Goal: Task Accomplishment & Management: Use online tool/utility

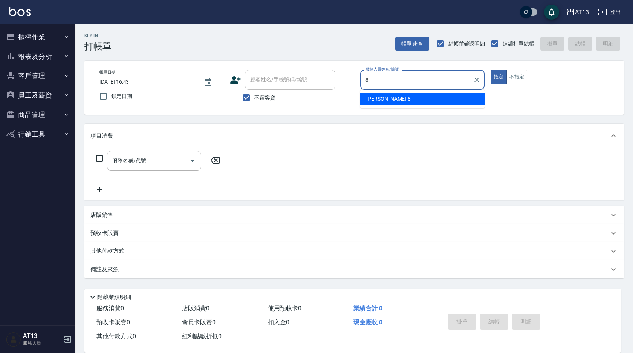
type input "8"
type button "true"
type input "[PERSON_NAME]-8"
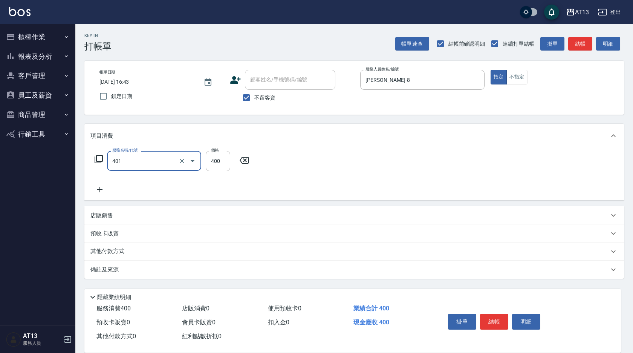
type input "剪髮(401)"
type input "150"
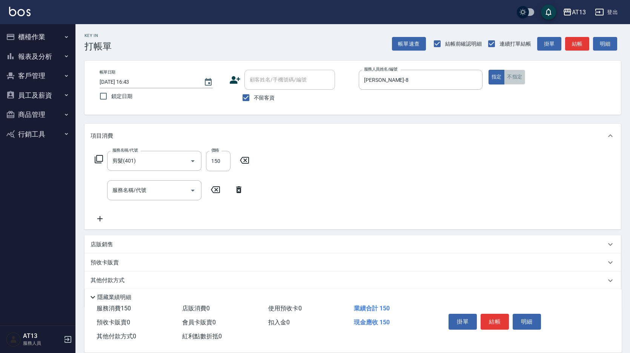
click at [512, 71] on button "不指定" at bounding box center [514, 77] width 21 height 15
type button "false"
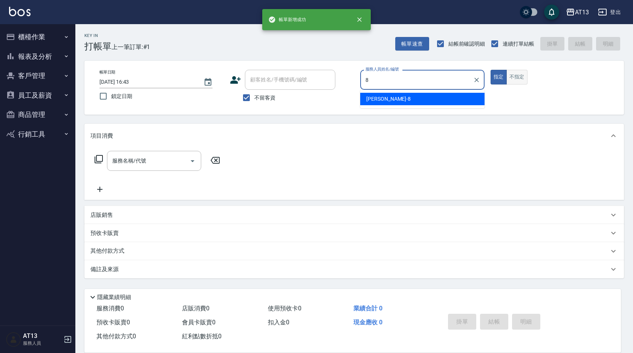
type input "[PERSON_NAME]-8"
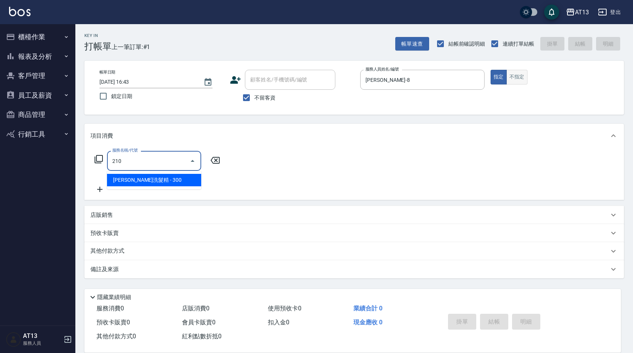
type input "[PERSON_NAME]洗髮精(210)"
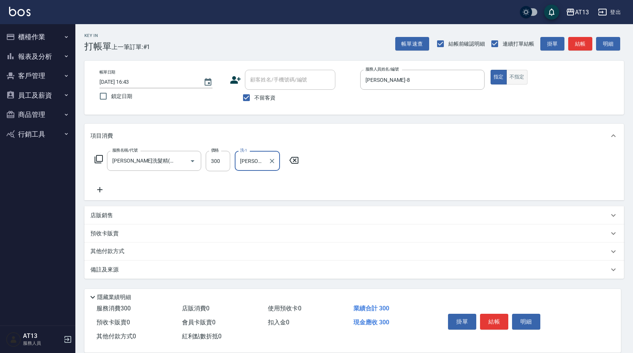
type input "[PERSON_NAME]-24"
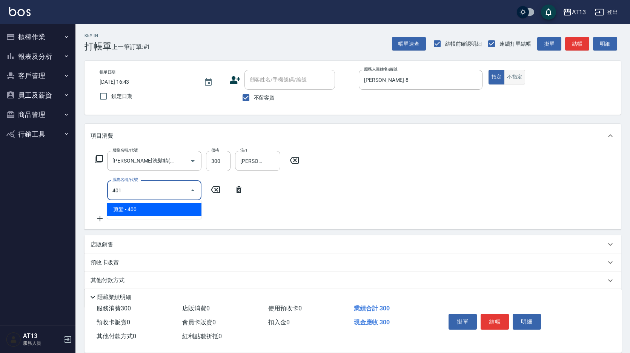
type input "剪髮(401)"
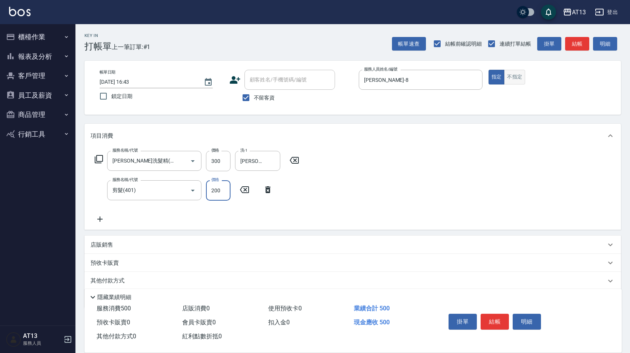
type input "200"
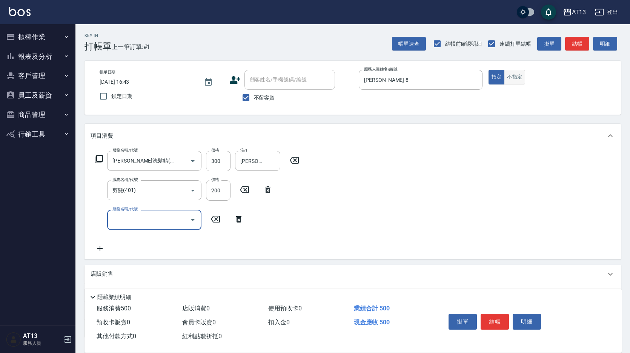
click at [506, 71] on button "不指定" at bounding box center [514, 77] width 21 height 15
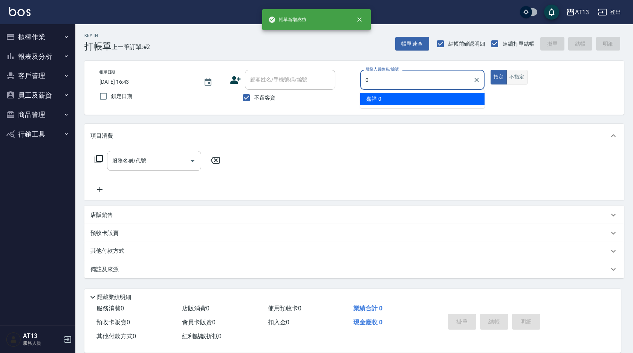
type input "嘉祥-0"
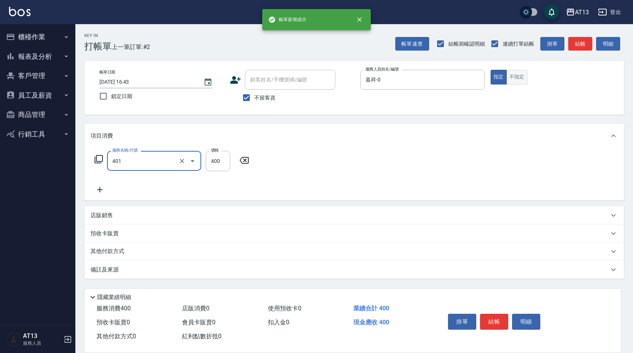
type input "剪髮(401)"
type input "300"
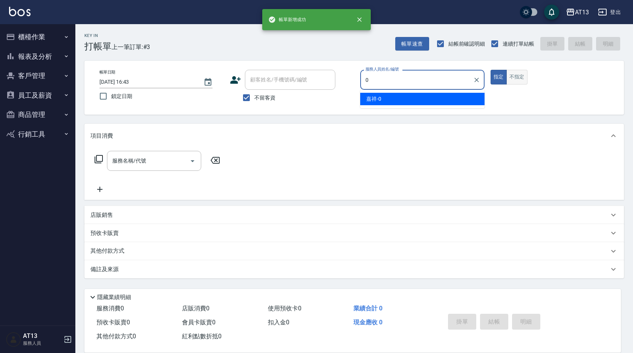
type input "嘉祥-0"
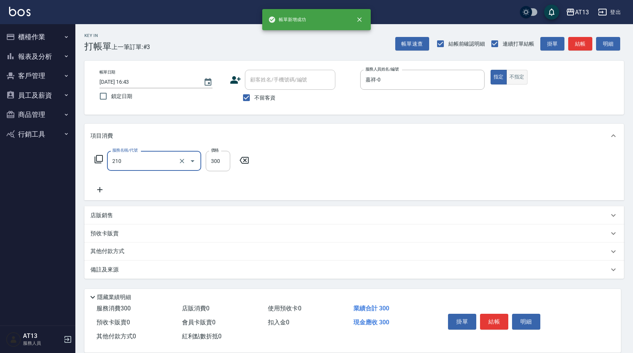
type input "[PERSON_NAME]洗髮精(210)"
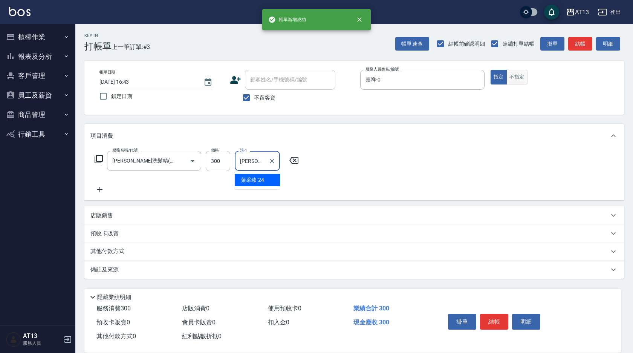
type input "[PERSON_NAME]-24"
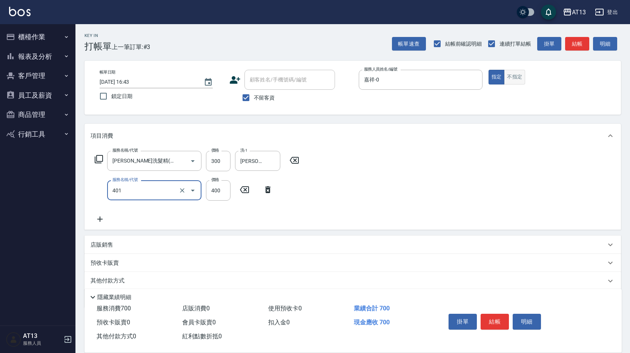
type input "剪髮(401)"
type input "300"
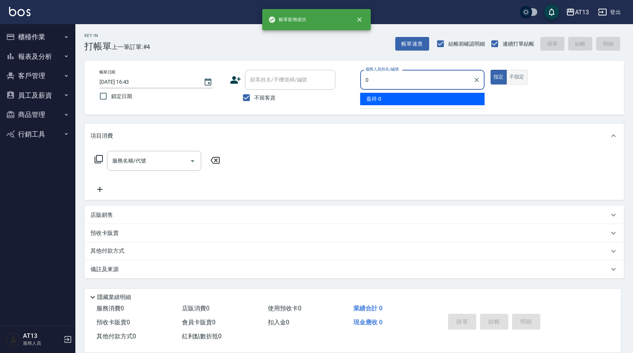
type input "嘉祥-0"
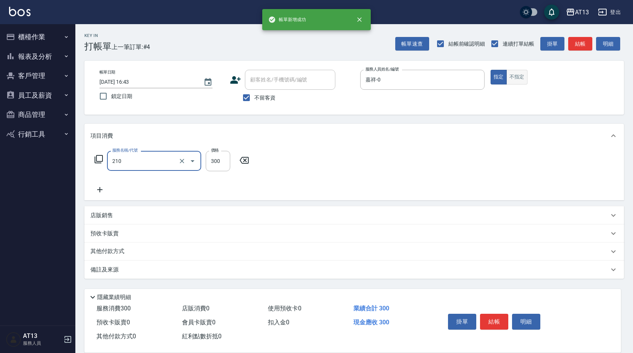
type input "[PERSON_NAME]洗髮精(210)"
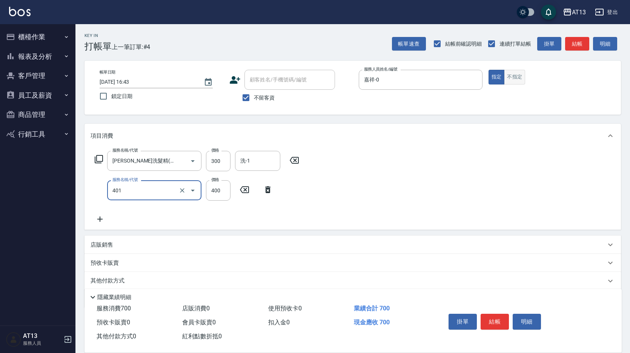
type input "剪髮(401)"
type input "300"
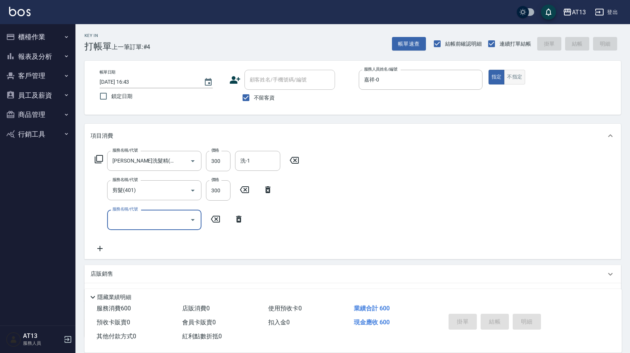
type input "[DATE] 16:44"
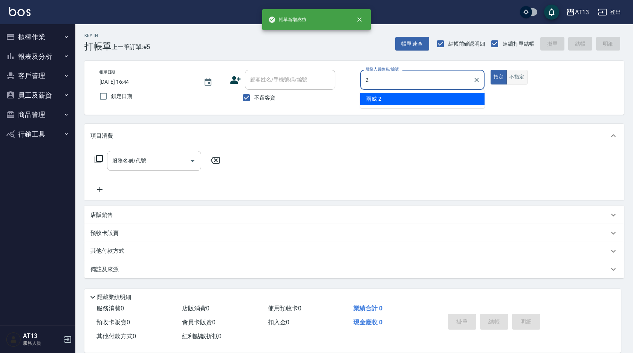
type input "雨威-2"
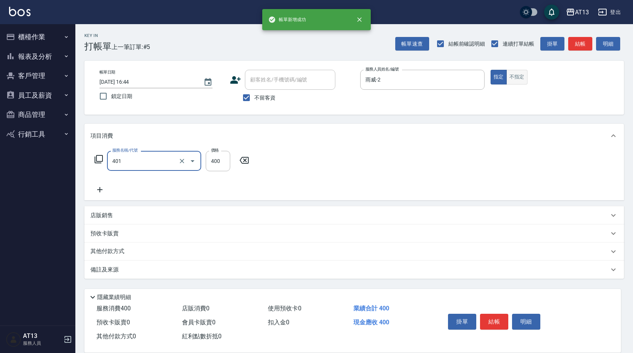
type input "剪髮(401)"
type input "150"
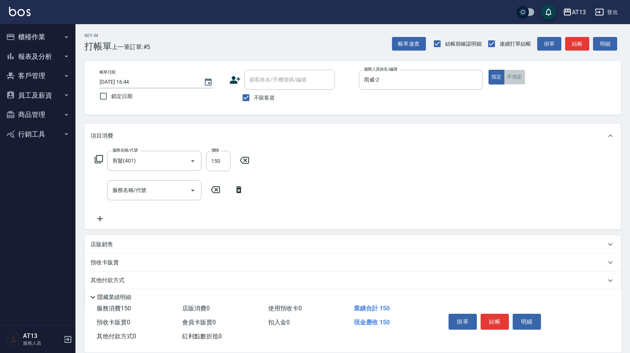
click at [506, 71] on button "不指定" at bounding box center [514, 77] width 21 height 15
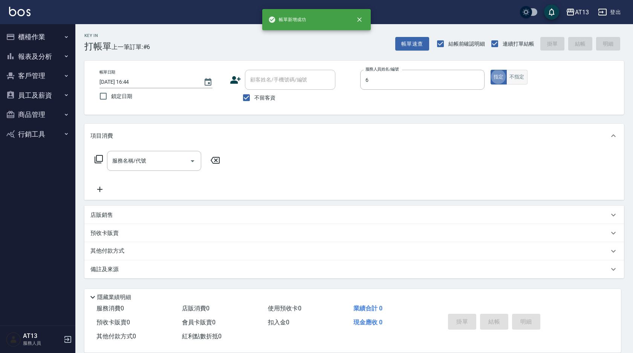
type input "[PERSON_NAME]-6"
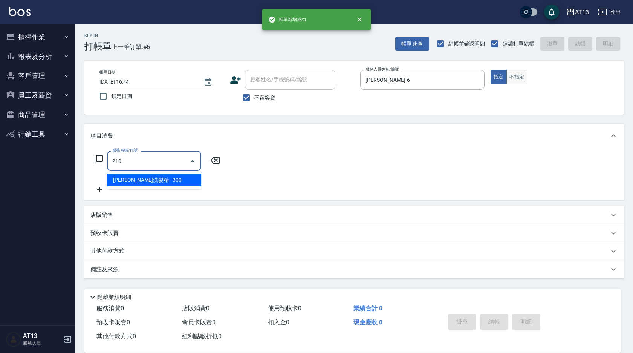
type input "[PERSON_NAME]洗髮精(210)"
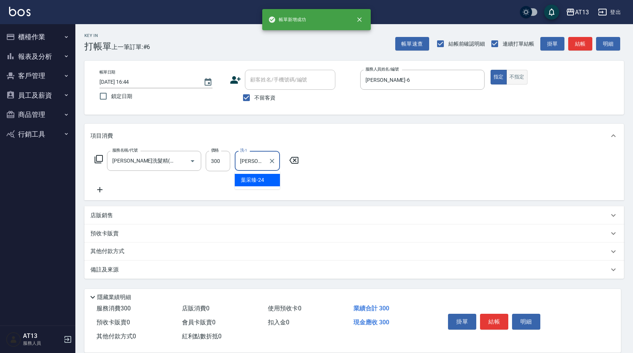
type input "[PERSON_NAME]-24"
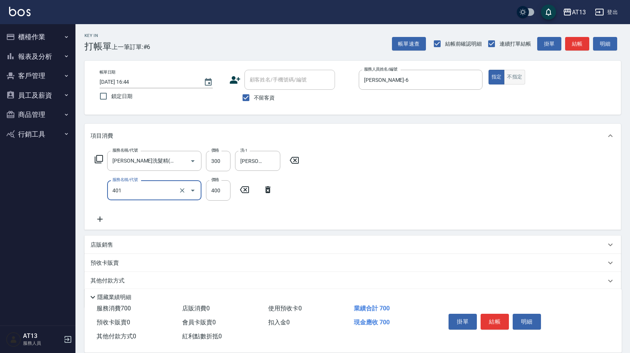
type input "剪髮(401)"
type input "200"
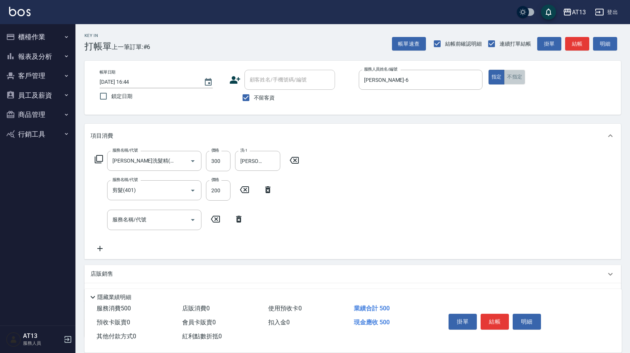
click at [506, 71] on button "不指定" at bounding box center [514, 77] width 21 height 15
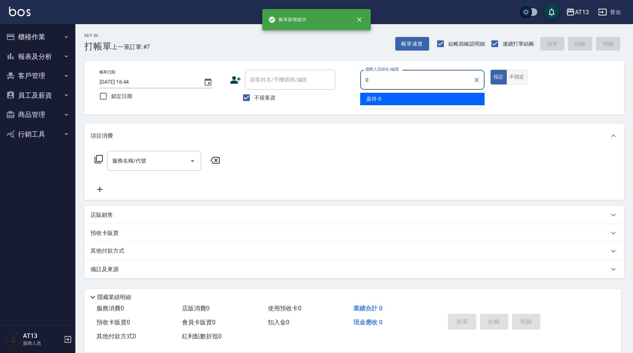
type input "嘉祥-0"
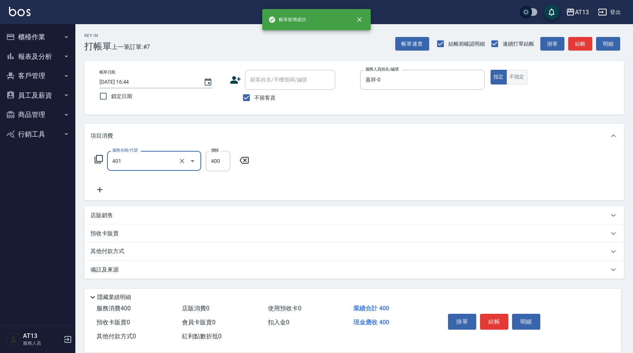
type input "剪髮(401)"
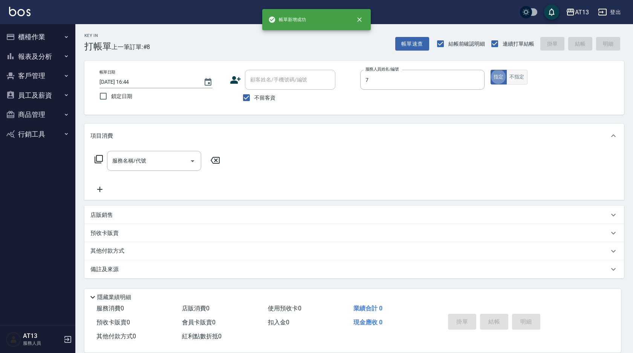
type input "[PERSON_NAME]-7"
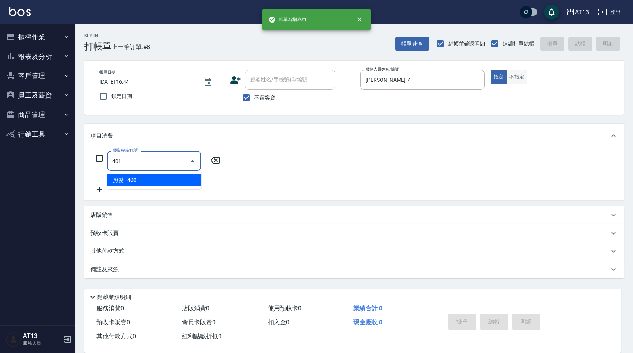
type input "剪髮(401)"
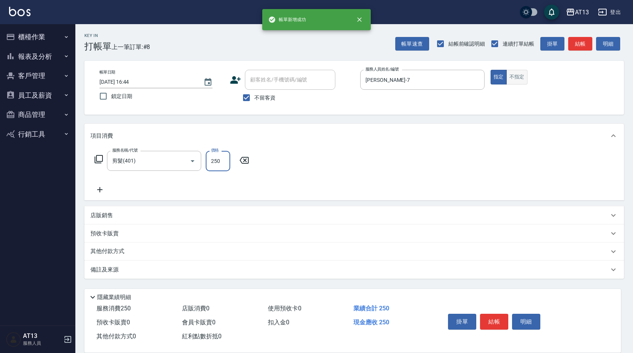
type input "250"
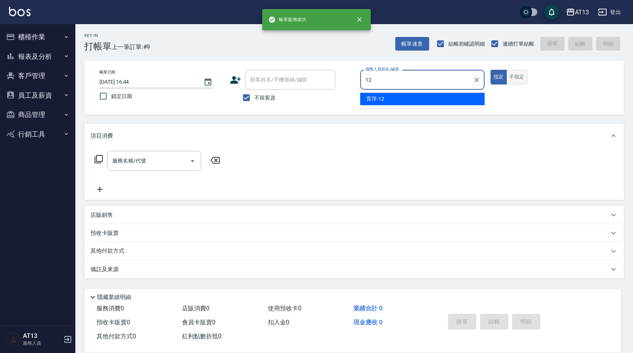
type input "育[PERSON_NAME]-12"
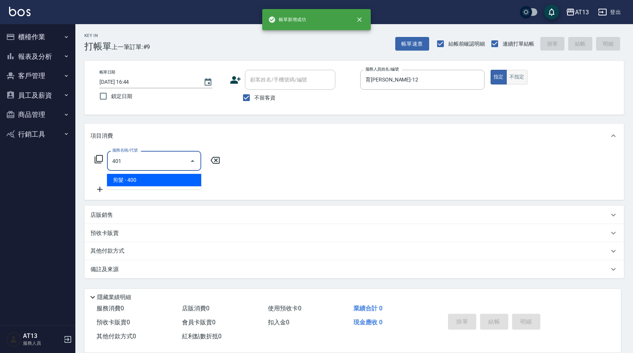
type input "剪髮(401)"
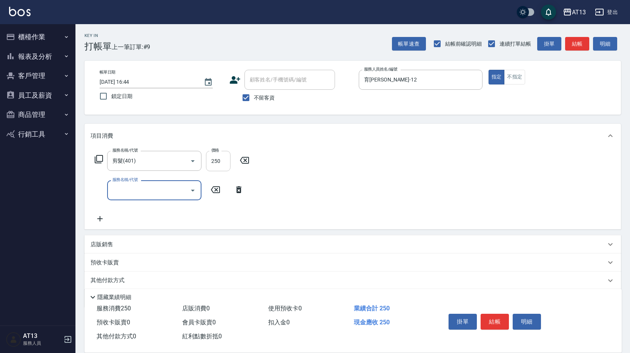
click at [220, 161] on input "250" at bounding box center [218, 161] width 25 height 20
type input "500"
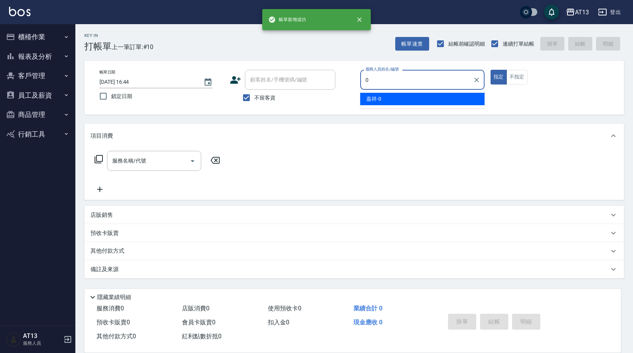
type input "嘉祥-0"
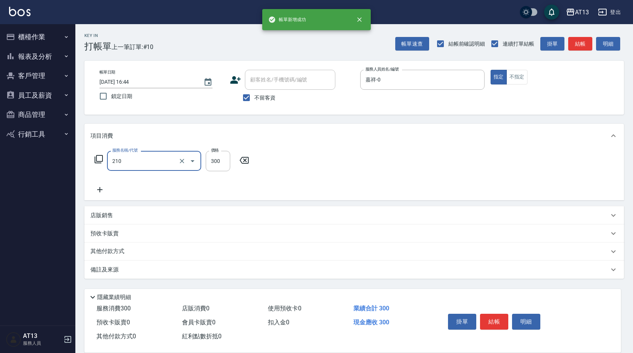
type input "[PERSON_NAME]洗髮精(210)"
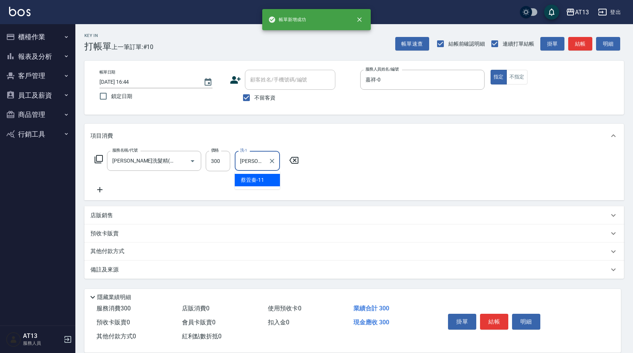
type input "[PERSON_NAME]-11"
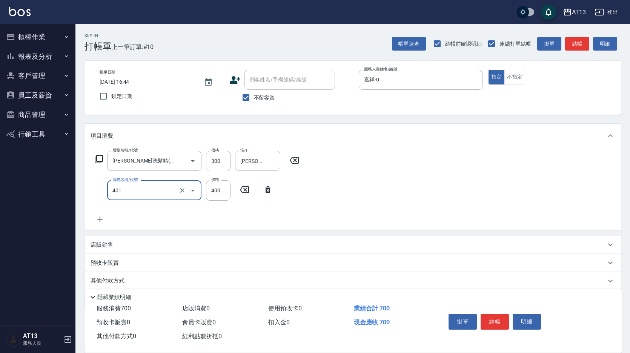
type input "剪髮(401)"
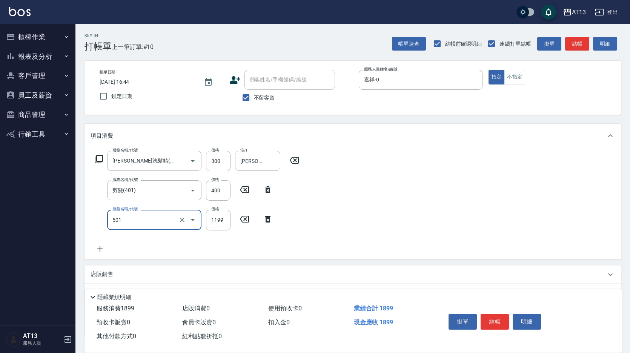
type input "染髮(501)"
type input "1200"
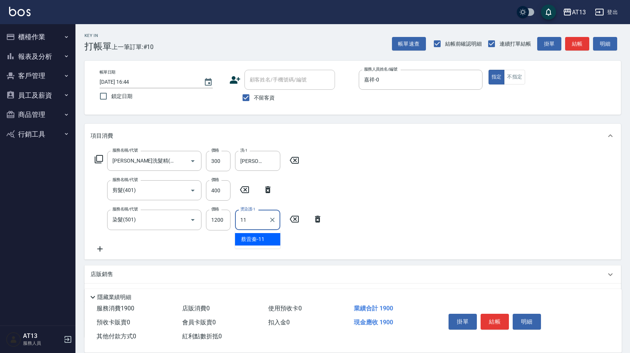
type input "[PERSON_NAME]-11"
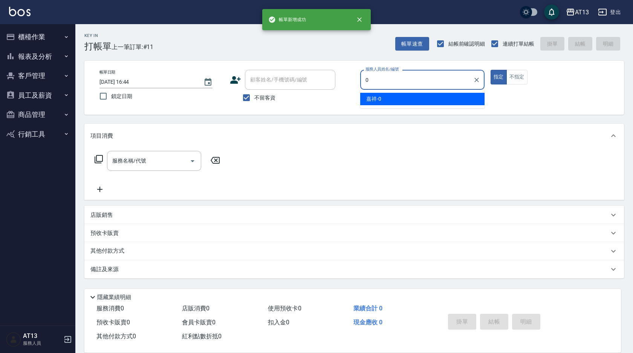
type input "嘉祥-0"
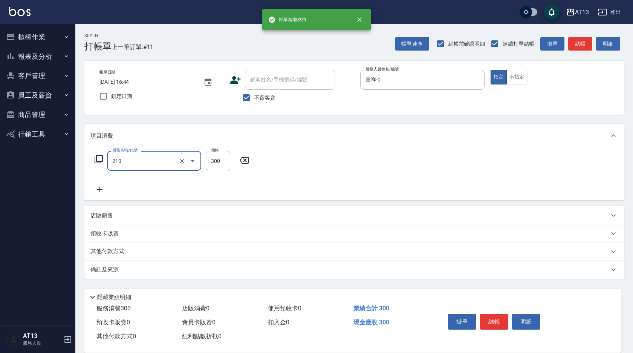
type input "[PERSON_NAME]洗髮精(210)"
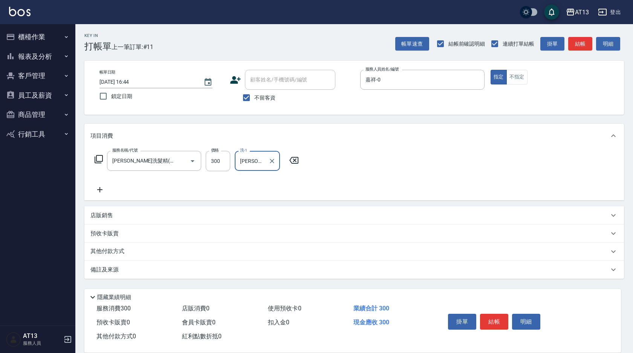
type input "[PERSON_NAME]-29"
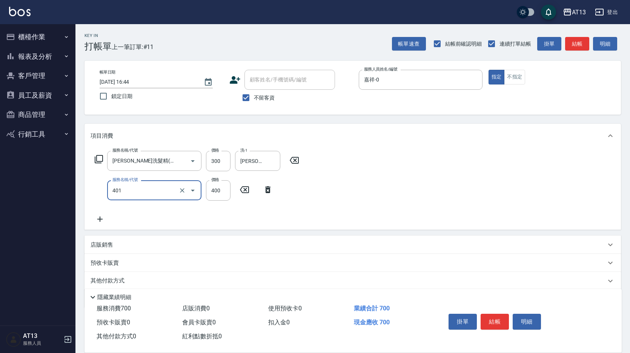
type input "剪髮(401)"
type input "300"
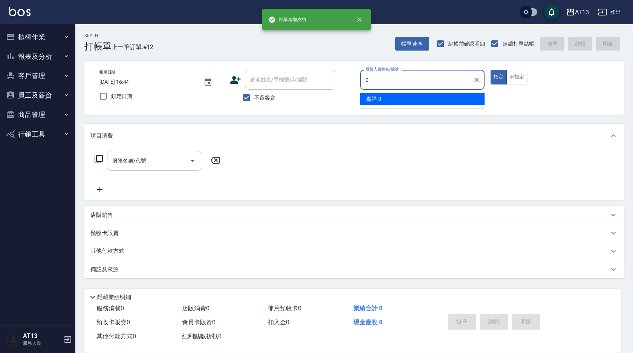
type input "嘉祥-0"
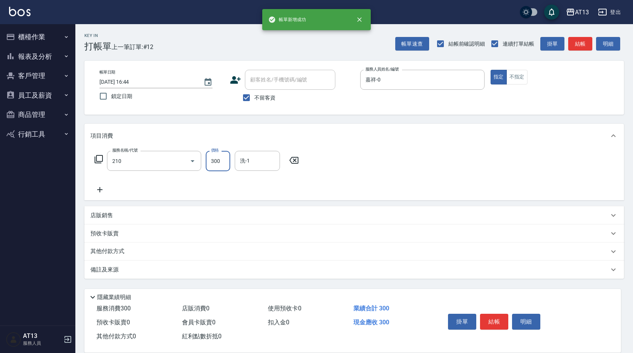
type input "[PERSON_NAME]洗髮精(210)"
type input "[PERSON_NAME]-24"
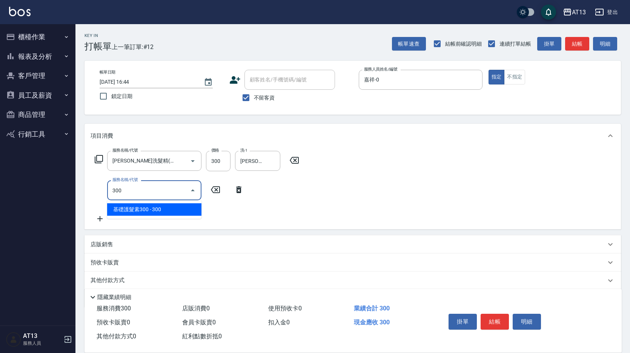
type input "基礎護髮素300(705)"
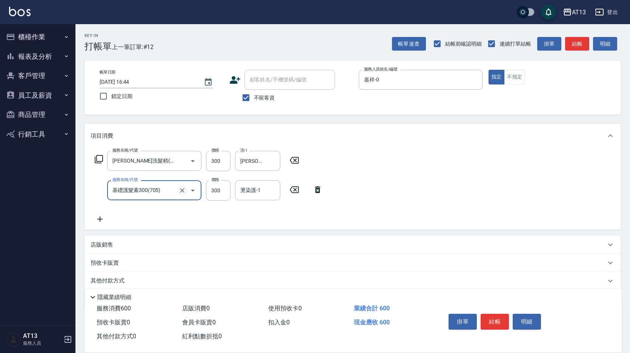
click at [186, 192] on button "Clear" at bounding box center [182, 190] width 11 height 11
type input "剪髮(401)"
type input "300"
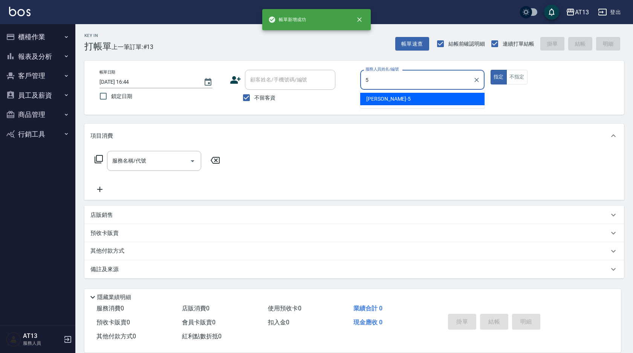
type input "[PERSON_NAME]-5"
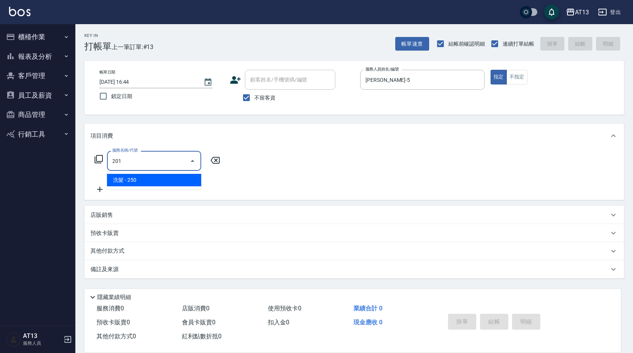
type input "洗髮(201)"
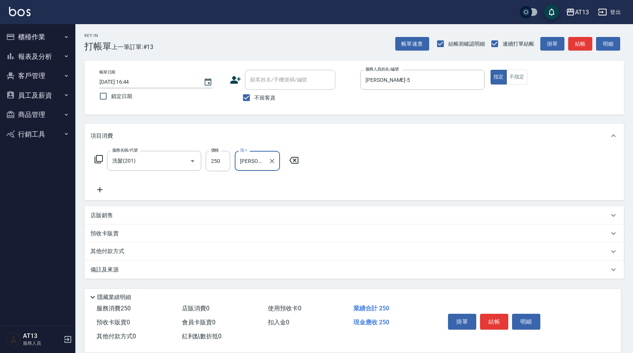
type input "[PERSON_NAME]-5"
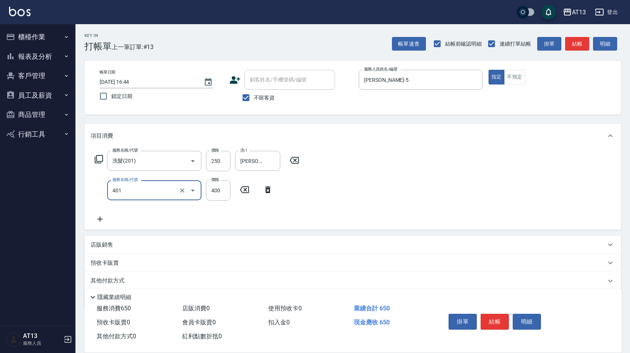
type input "剪髮(401)"
type input "200"
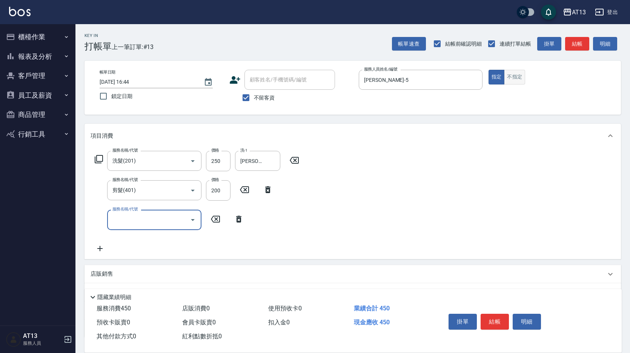
click at [507, 82] on button "不指定" at bounding box center [514, 77] width 21 height 15
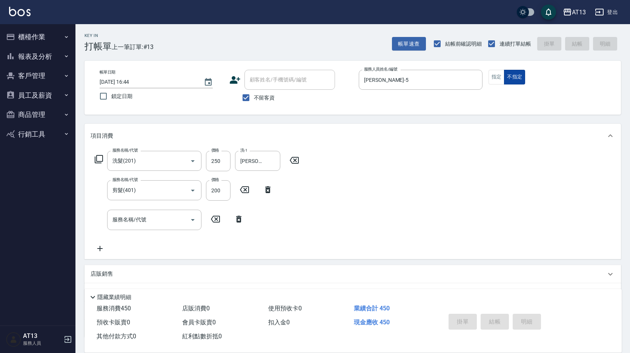
type input "[DATE] 16:45"
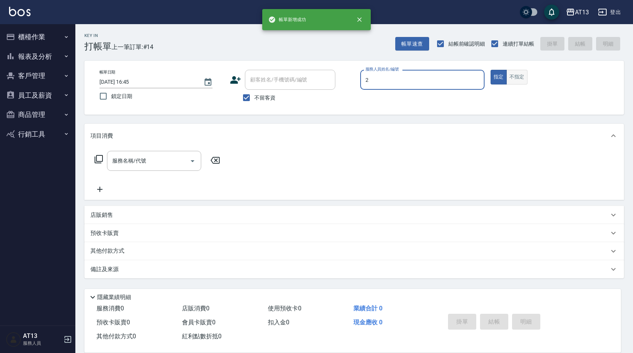
type input "雨威-2"
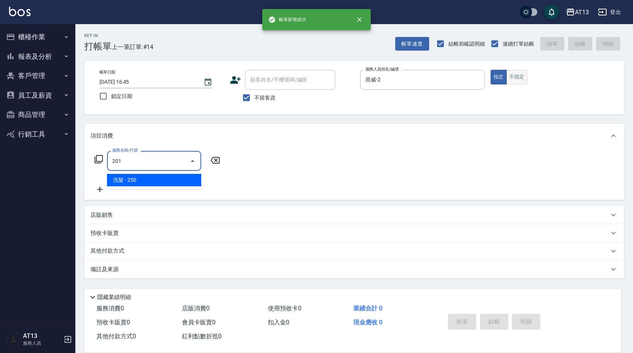
type input "洗髮(201)"
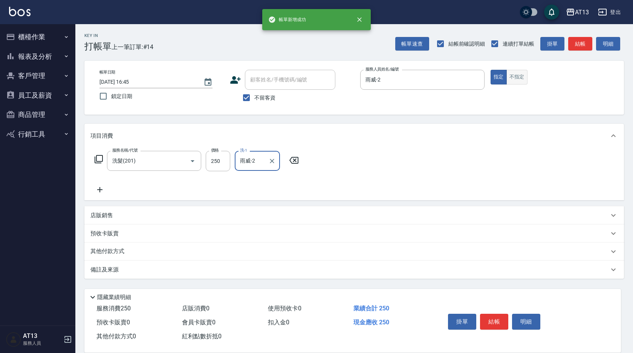
type input "雨威-2"
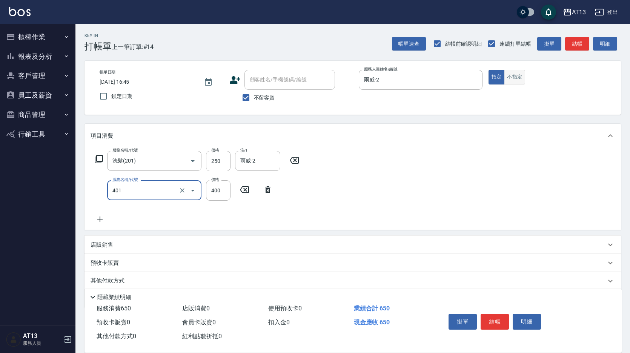
type input "剪髮(401)"
type input "200"
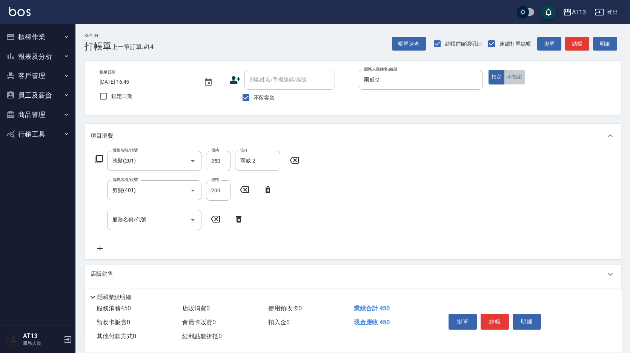
click at [507, 82] on button "不指定" at bounding box center [514, 77] width 21 height 15
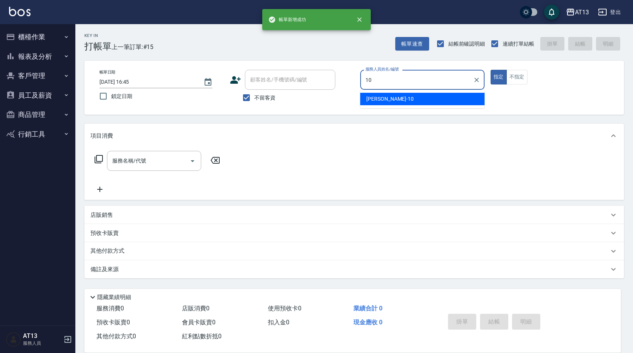
type input "[PERSON_NAME]-10"
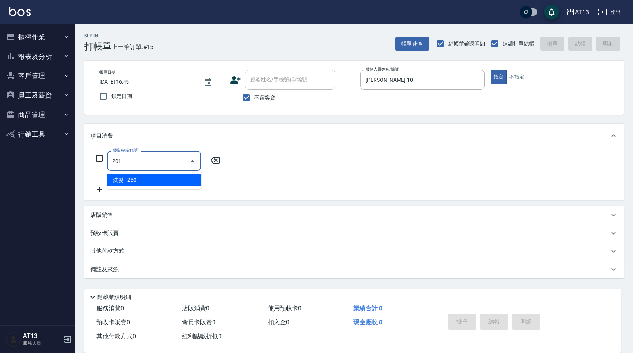
type input "洗髮(201)"
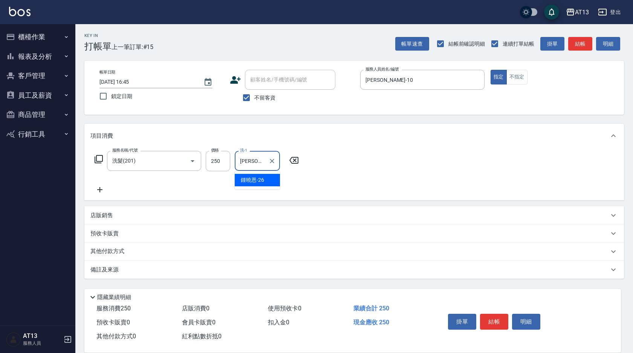
type input "[PERSON_NAME]-26"
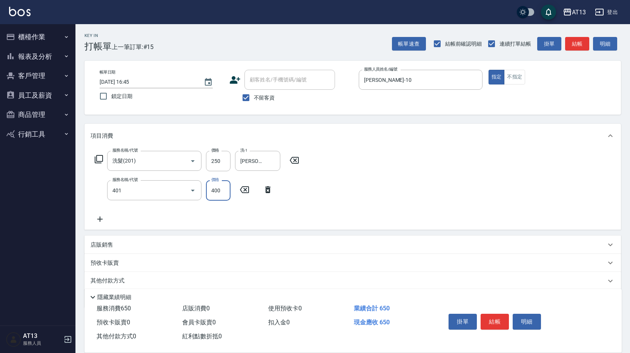
type input "剪髮(401)"
type input "150"
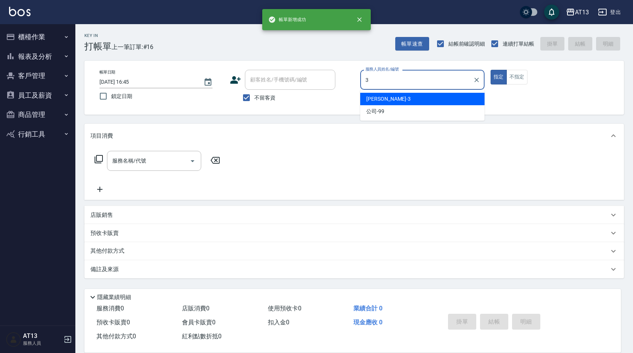
type input "[PERSON_NAME]-3"
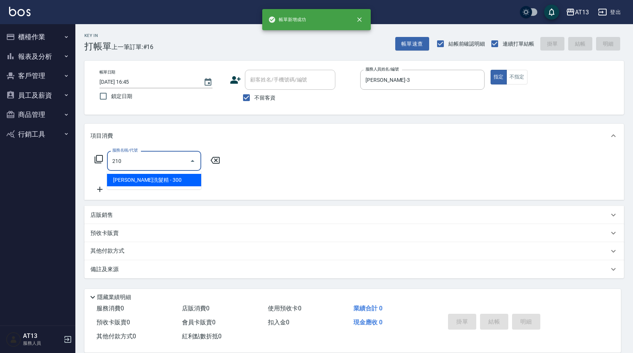
type input "[PERSON_NAME]洗髮精(210)"
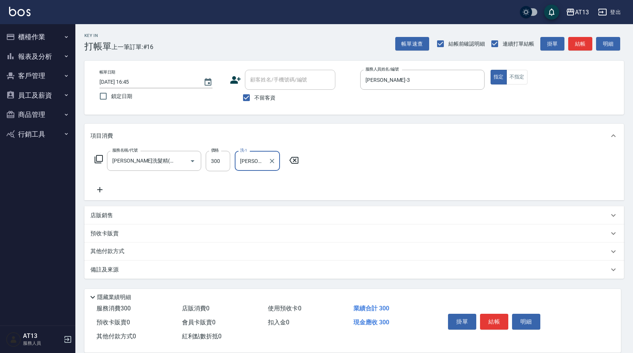
type input "[PERSON_NAME]-11"
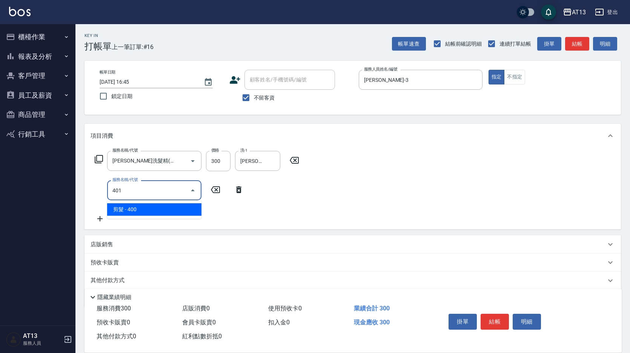
type input "剪髮(401)"
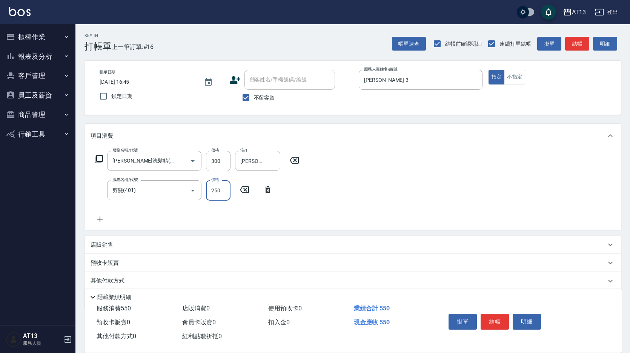
type input "250"
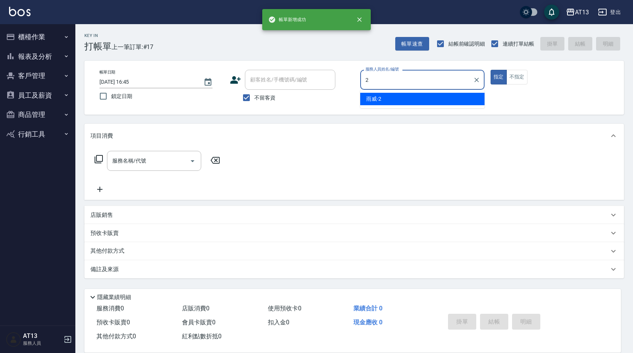
type input "雨威-2"
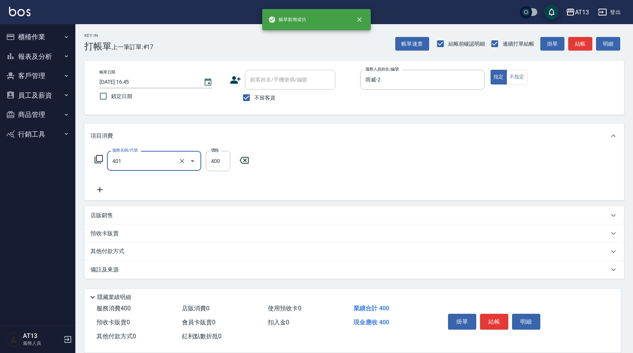
type input "剪髮(401)"
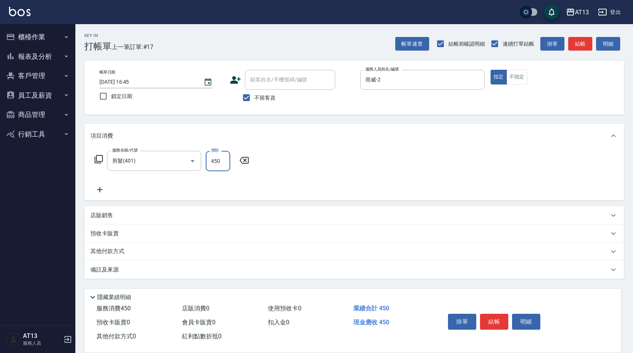
type input "450"
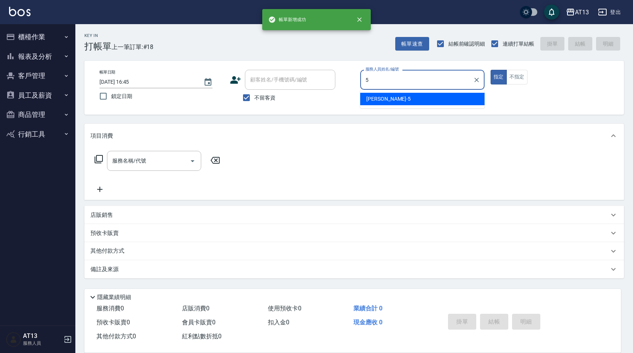
type input "[PERSON_NAME]-5"
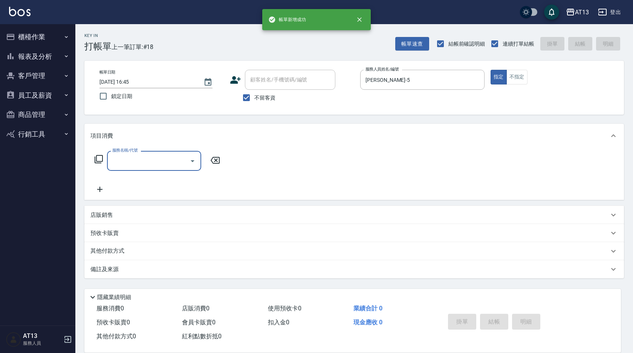
type input "0"
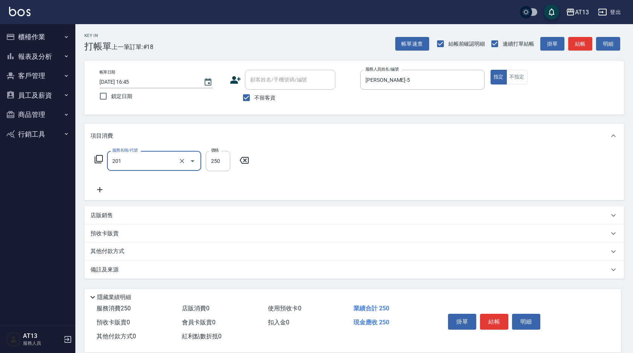
type input "洗髮(201)"
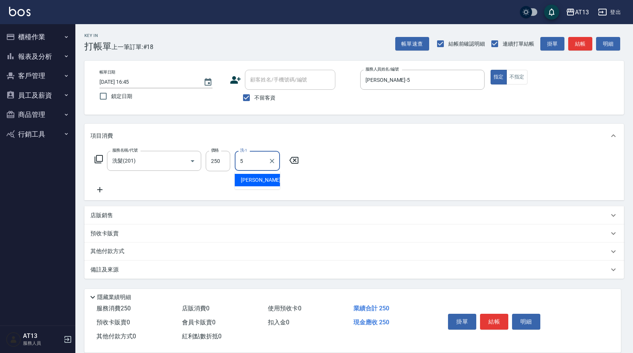
type input "[PERSON_NAME]-5"
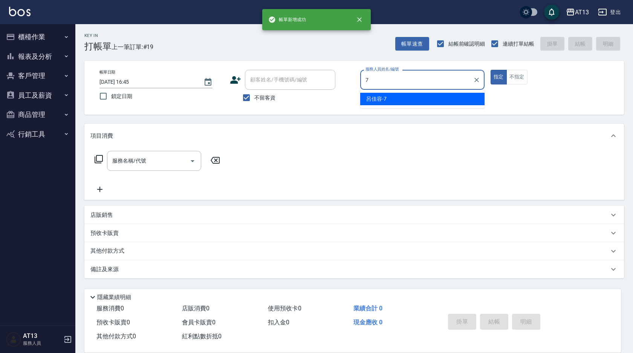
type input "[PERSON_NAME]-7"
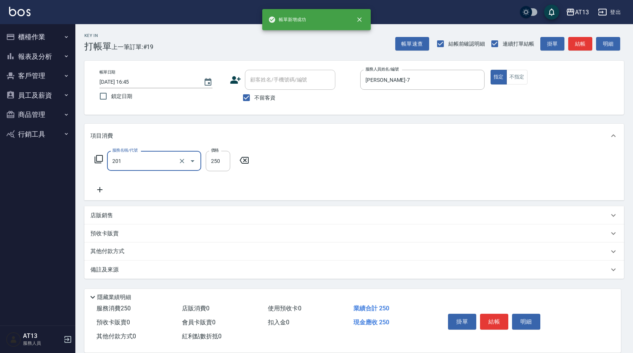
type input "洗髮(201)"
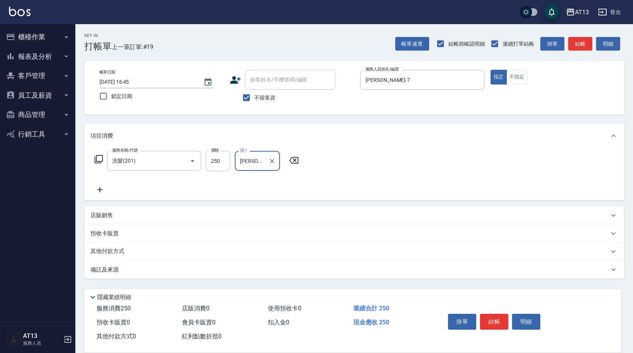
type input "[PERSON_NAME]-29"
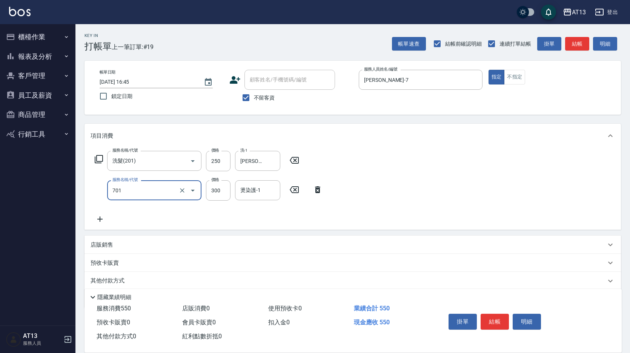
type input "自備護髮(701)"
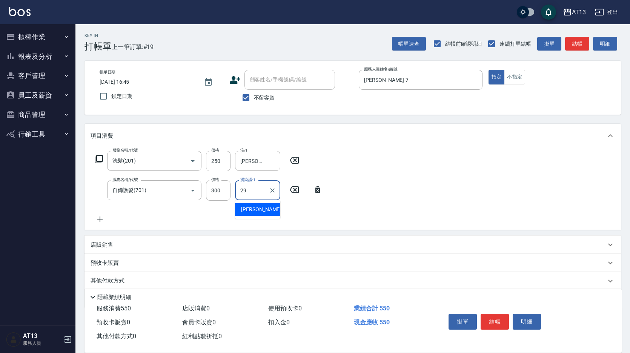
type input "[PERSON_NAME]-29"
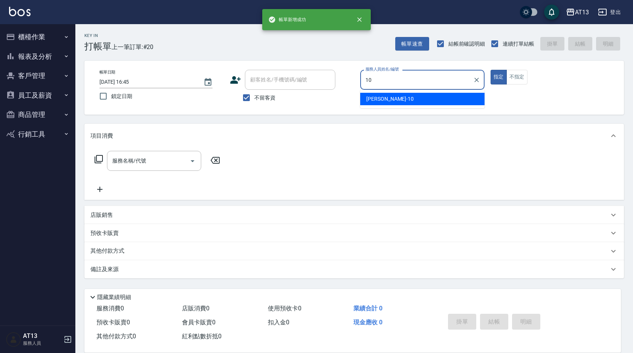
type input "[PERSON_NAME]-10"
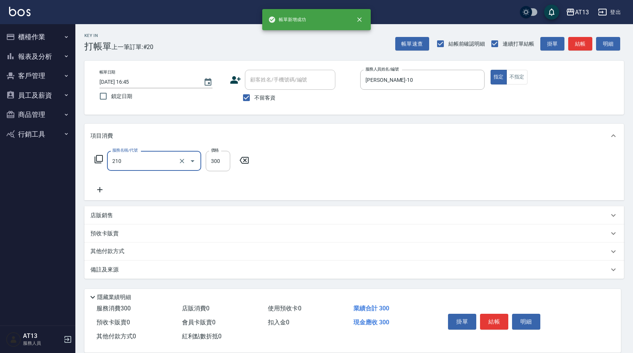
type input "[PERSON_NAME]洗髮精(210)"
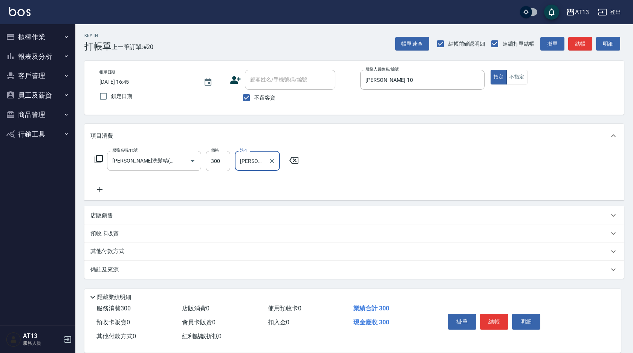
type input "[PERSON_NAME]-26"
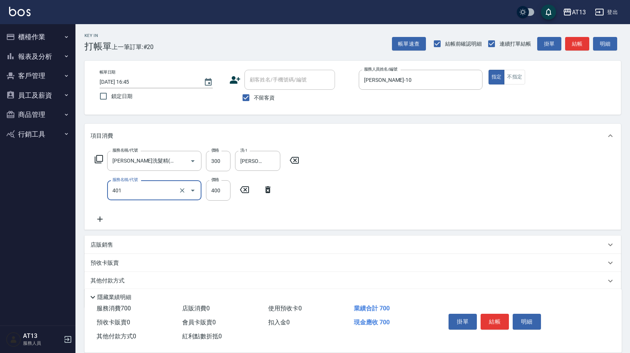
type input "剪髮(401)"
type input "450"
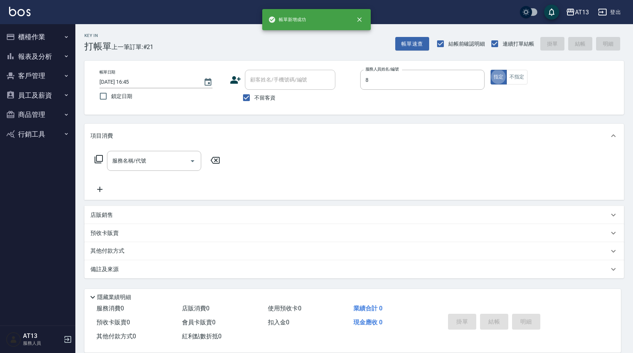
type input "[PERSON_NAME]-8"
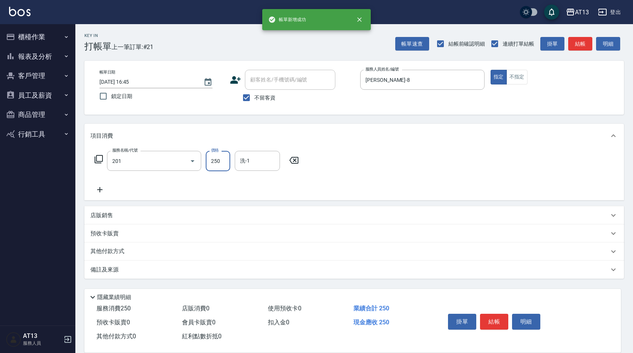
type input "洗髮(201)"
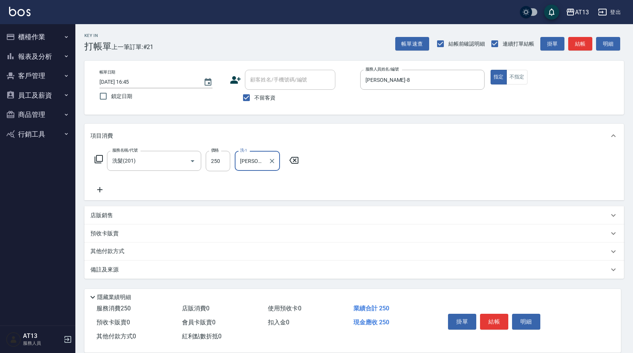
type input "[PERSON_NAME]-26"
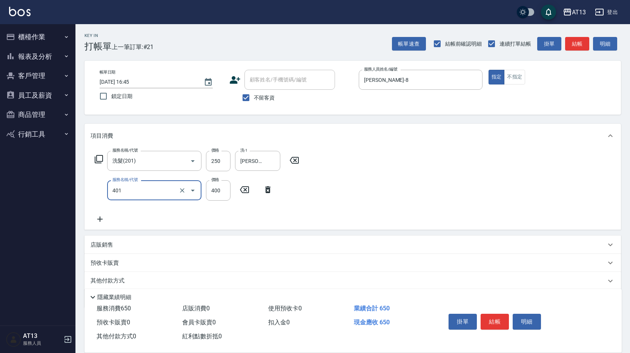
type input "剪髮(401)"
type input "200"
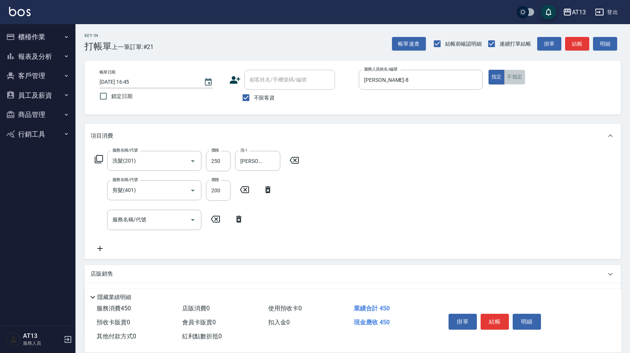
click at [510, 77] on button "不指定" at bounding box center [514, 77] width 21 height 15
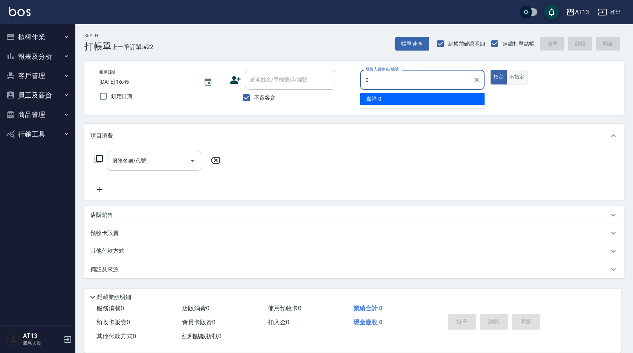
type input "嘉祥-0"
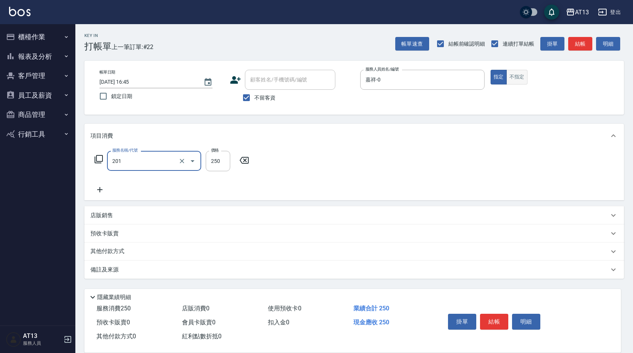
type input "洗髮(201)"
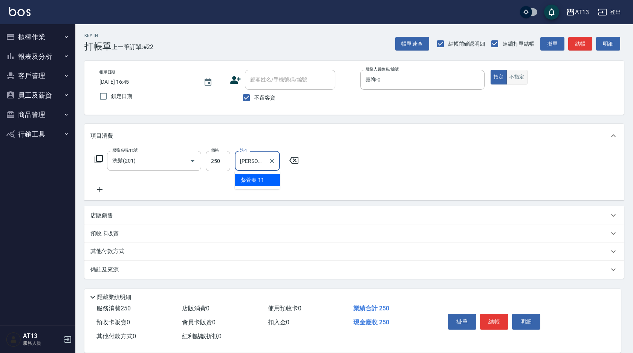
type input "[PERSON_NAME]-11"
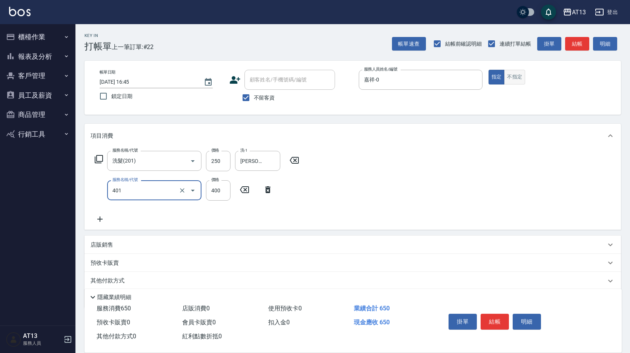
type input "剪髮(401)"
type input "200"
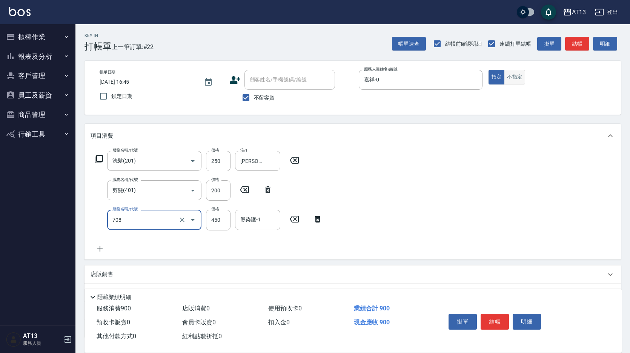
type input "松島舞鶴450(708)"
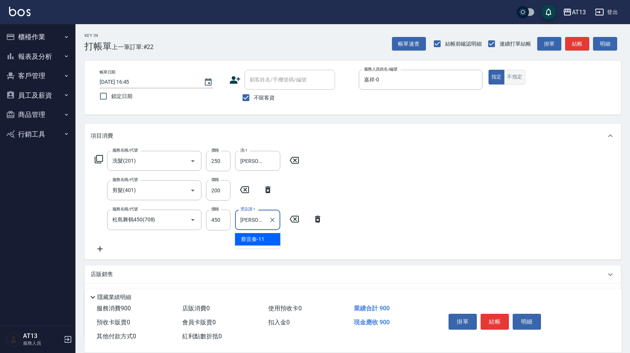
type input "[PERSON_NAME]-11"
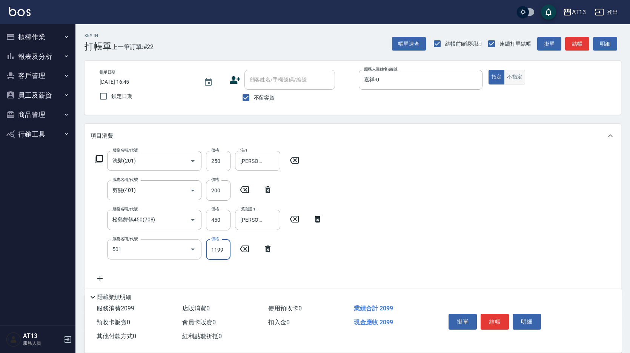
type input "染髮(501)"
type input "2500"
type input "[PERSON_NAME]-11"
click at [509, 76] on button "不指定" at bounding box center [514, 77] width 21 height 15
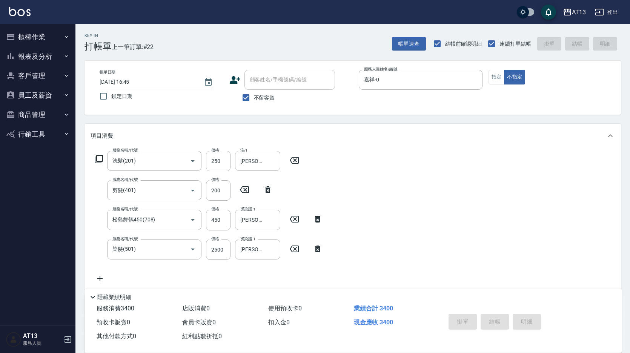
type input "[DATE] 16:46"
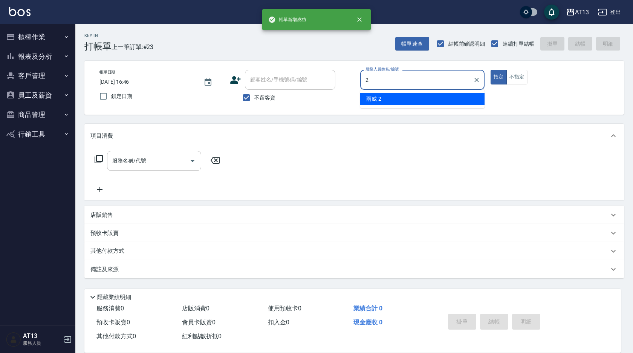
type input "雨威-2"
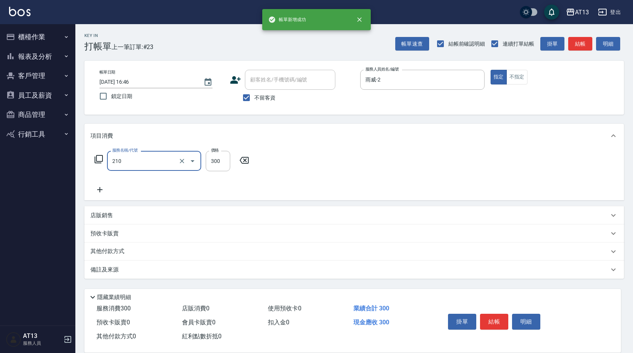
type input "[PERSON_NAME]洗髮精(210)"
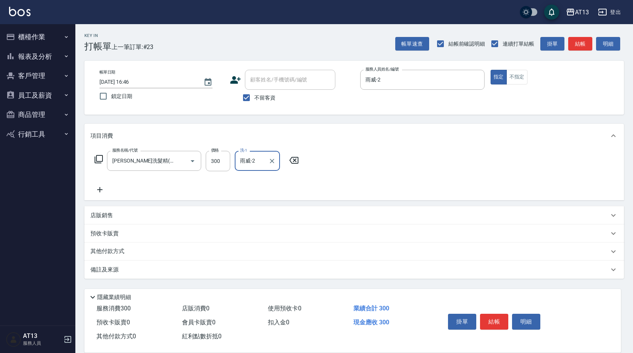
type input "雨威-2"
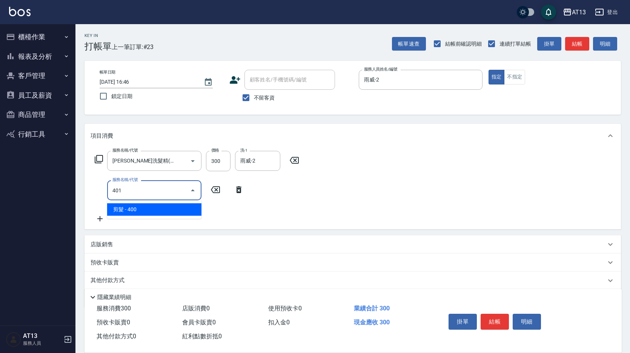
type input "剪髮(401)"
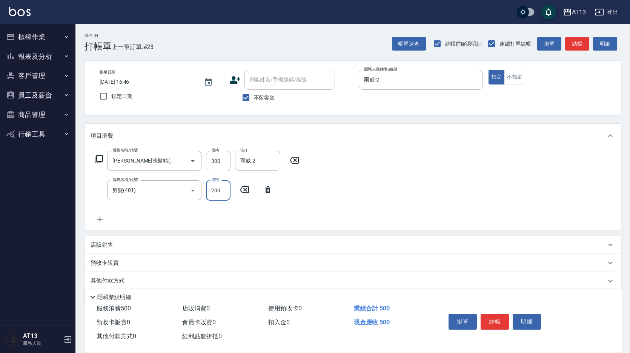
type input "200"
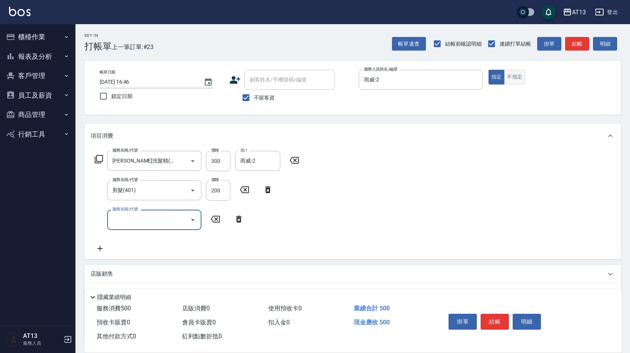
click at [511, 72] on button "不指定" at bounding box center [514, 77] width 21 height 15
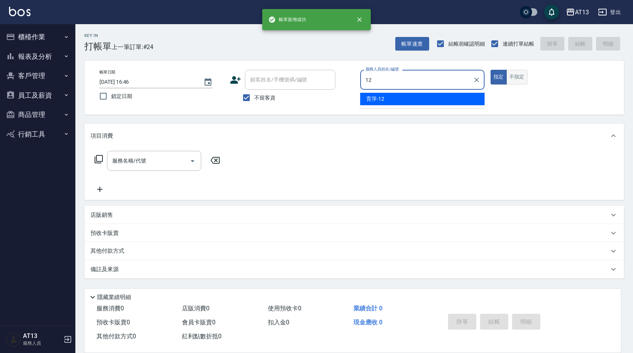
type input "育[PERSON_NAME]-12"
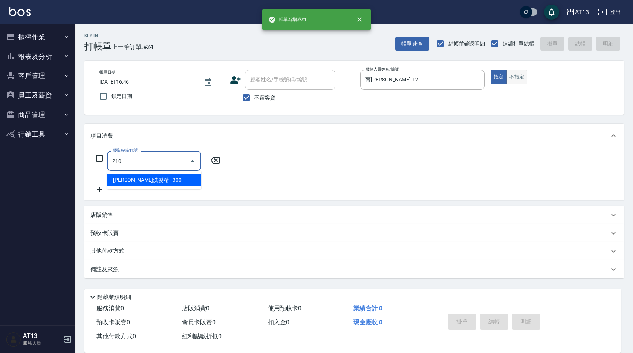
type input "[PERSON_NAME]洗髮精(210)"
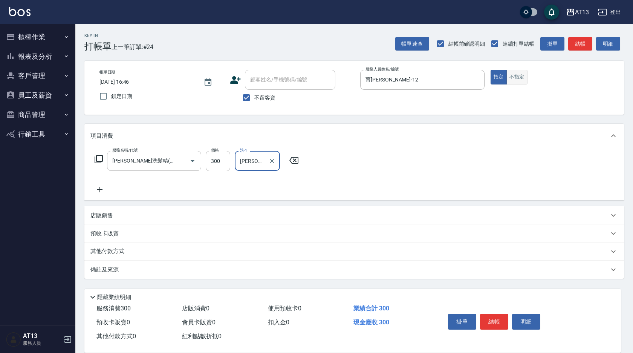
type input "[PERSON_NAME]-24"
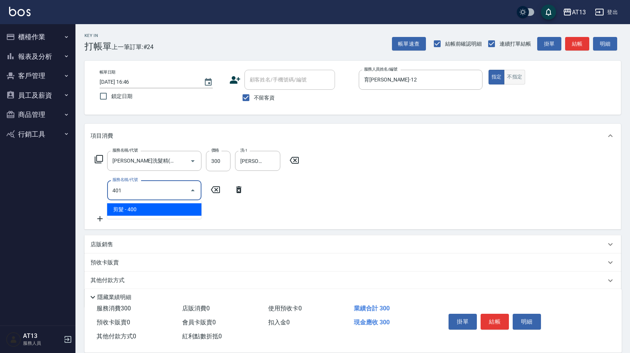
type input "剪髮(401)"
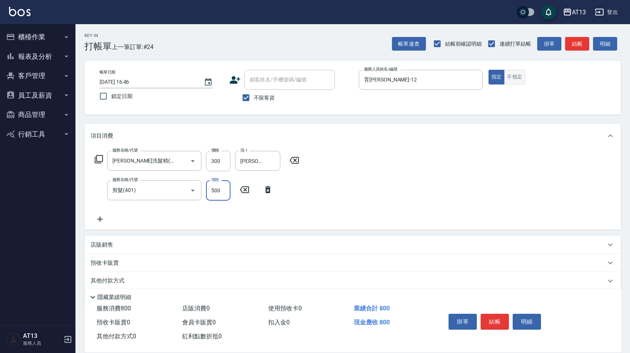
type input "500"
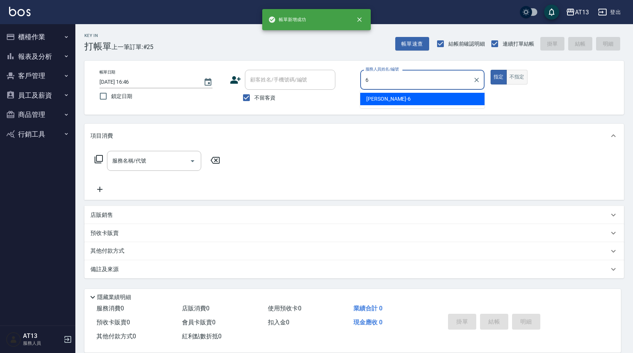
type input "[PERSON_NAME]-6"
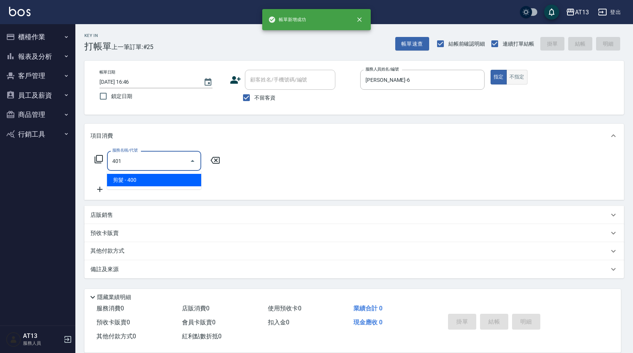
type input "剪髮(401)"
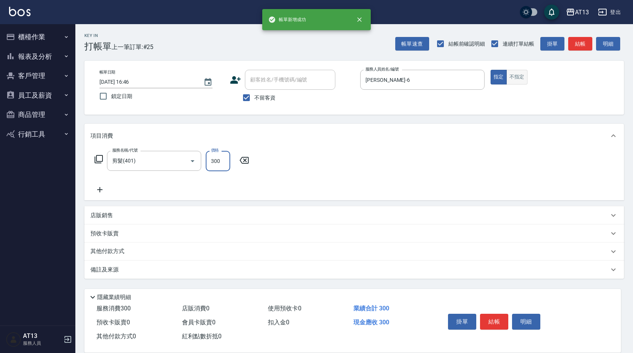
type input "300"
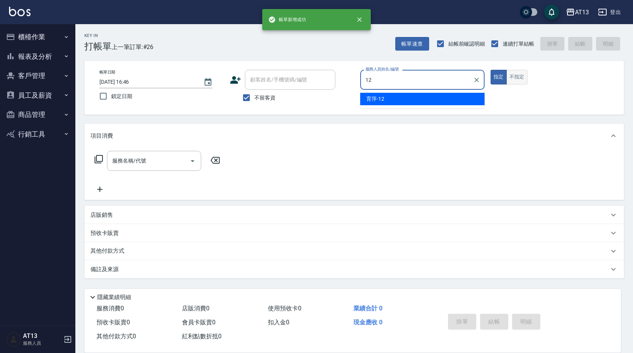
type input "育[PERSON_NAME]-12"
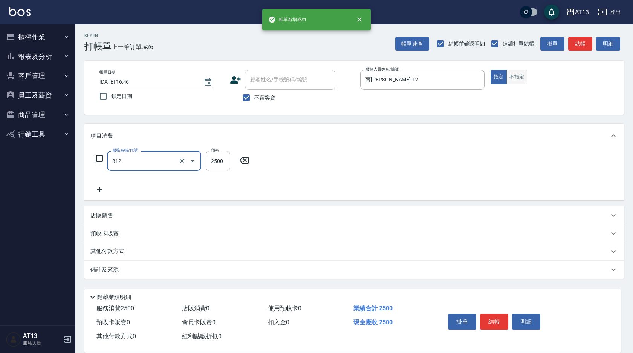
type input "有氧水離子燙2500(312)"
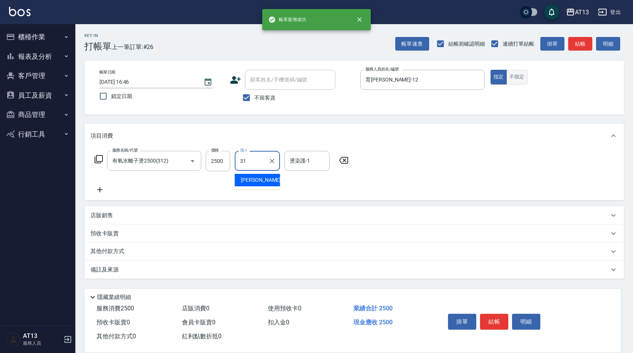
type input "[PERSON_NAME]-31"
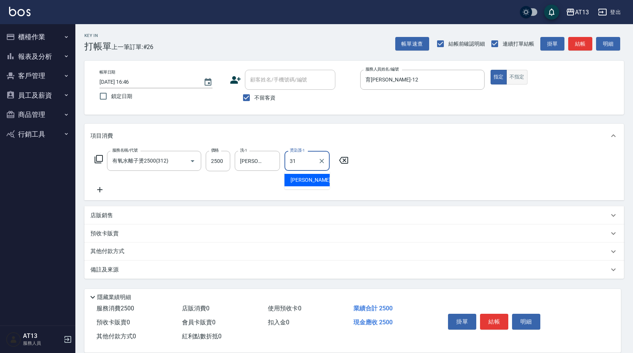
type input "[PERSON_NAME]-31"
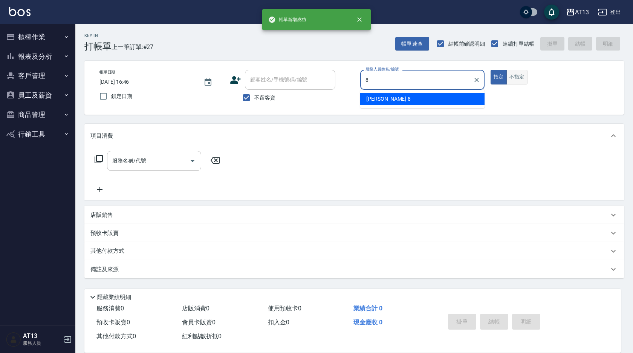
type input "[PERSON_NAME]-8"
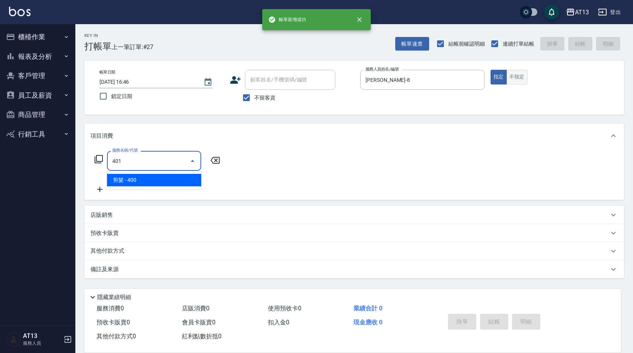
type input "剪髮(401)"
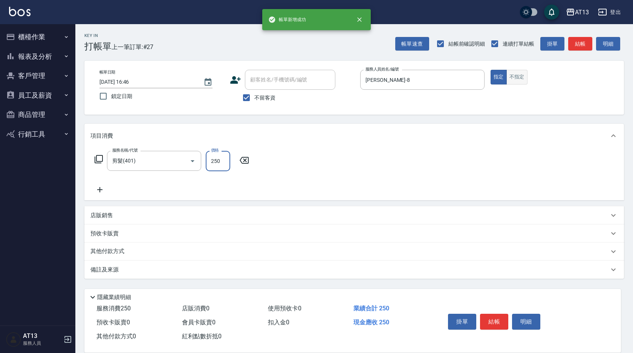
type input "250"
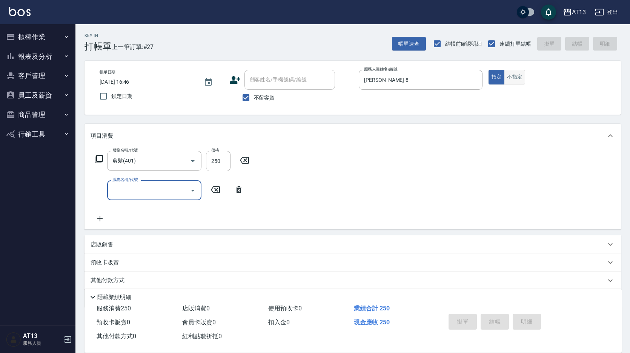
type input "[DATE] 16:47"
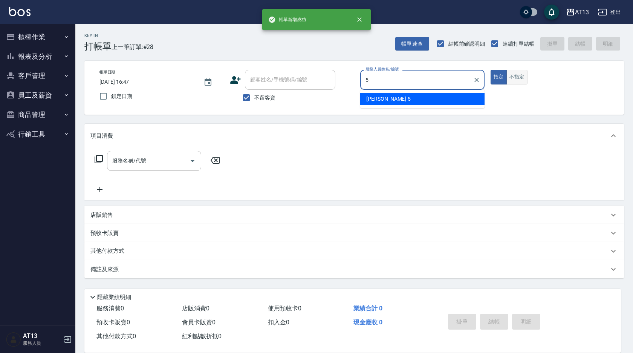
type input "[PERSON_NAME]-5"
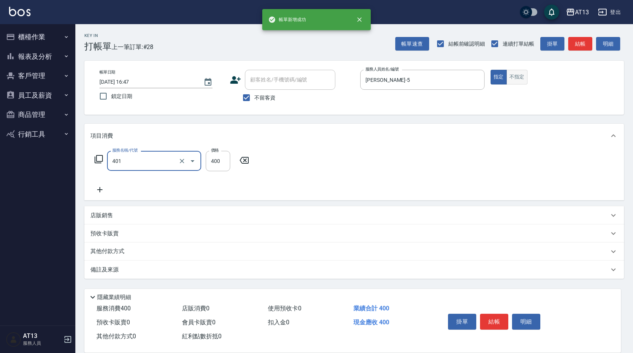
type input "剪髮(401)"
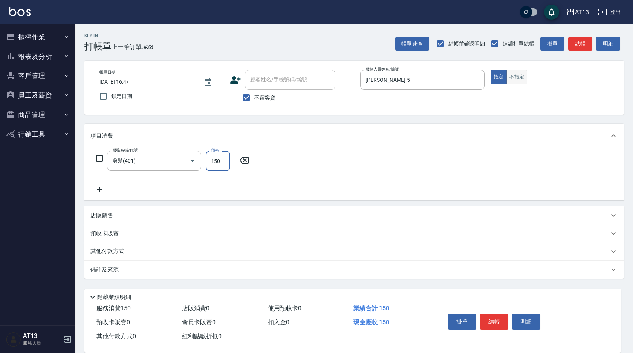
type input "150"
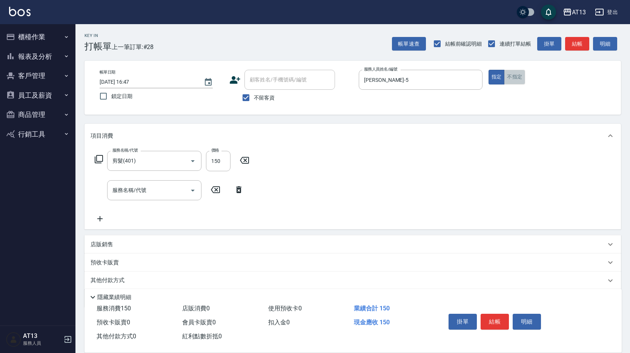
click at [511, 72] on button "不指定" at bounding box center [514, 77] width 21 height 15
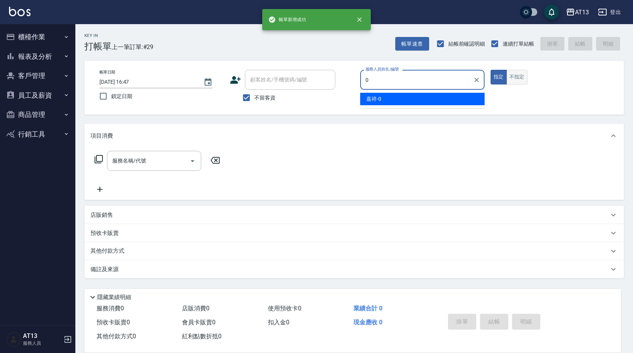
type input "嘉祥-0"
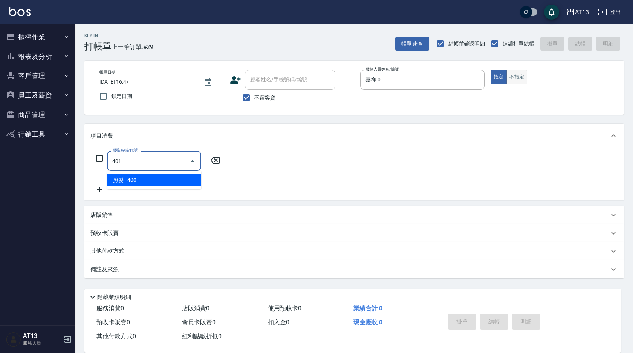
type input "剪髮(401)"
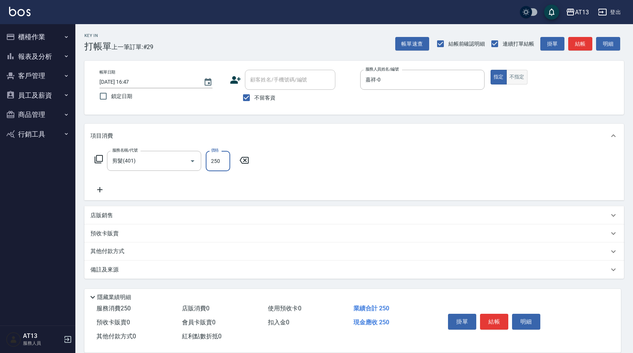
type input "250"
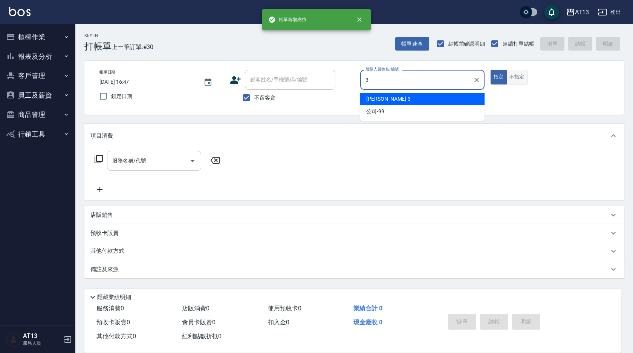
type input "[PERSON_NAME]-3"
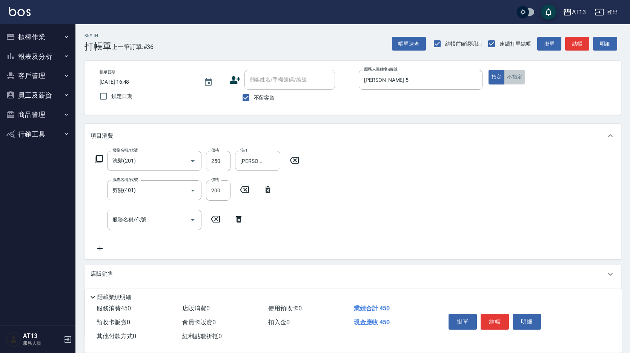
click at [511, 72] on button "不指定" at bounding box center [514, 77] width 21 height 15
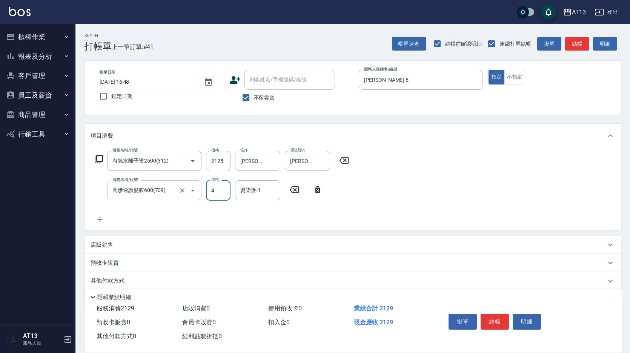
click at [132, 187] on input "高滲透護髮膜600(709)" at bounding box center [143, 190] width 66 height 13
click at [517, 81] on button "不指定" at bounding box center [514, 77] width 21 height 15
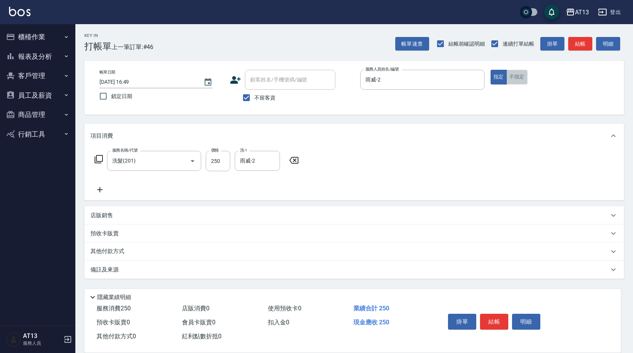
click at [517, 81] on button "不指定" at bounding box center [517, 77] width 21 height 15
